Goal: Download file/media

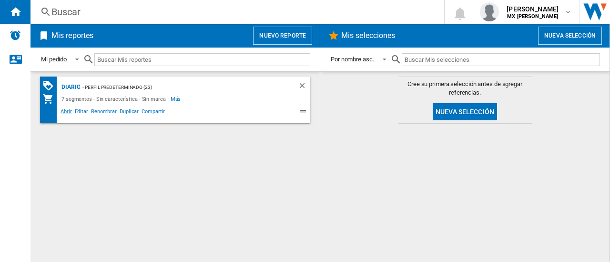
click at [66, 111] on span "Abrir" at bounding box center [66, 112] width 14 height 11
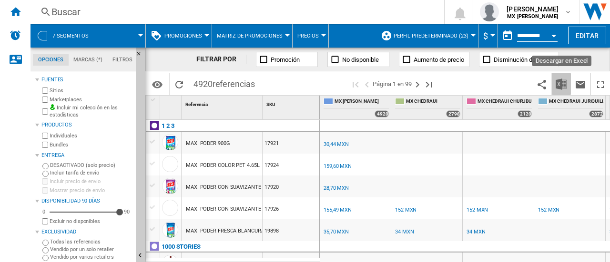
click at [558, 86] on img "Descargar en Excel" at bounding box center [560, 84] width 11 height 11
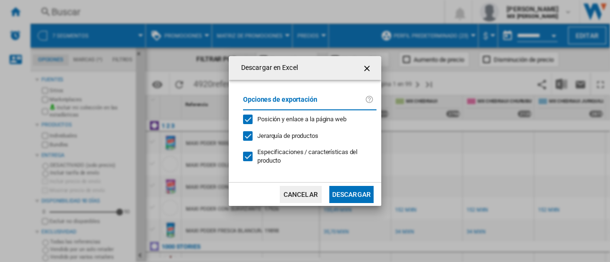
click at [360, 194] on button "Descargar" at bounding box center [351, 194] width 44 height 17
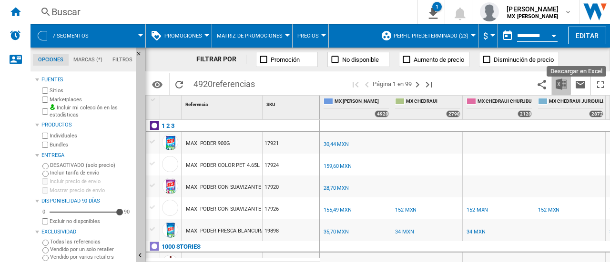
click at [564, 85] on img "Descargar en Excel" at bounding box center [560, 84] width 11 height 11
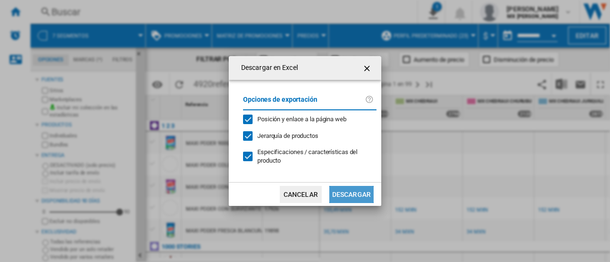
click at [349, 192] on button "Descargar" at bounding box center [351, 194] width 44 height 17
